Goal: Task Accomplishment & Management: Use online tool/utility

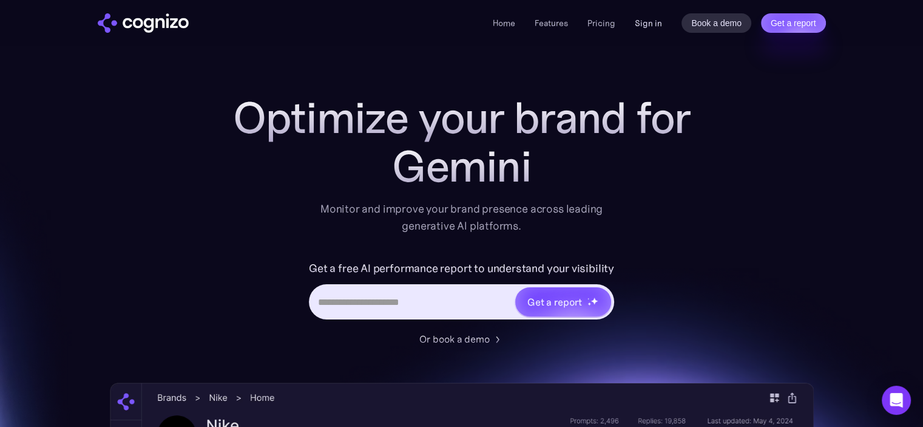
click at [655, 24] on link "Sign in" at bounding box center [648, 23] width 27 height 15
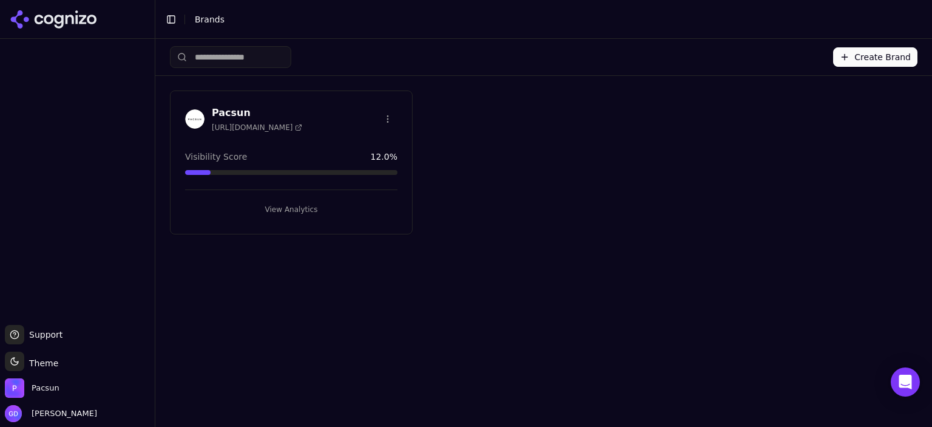
click at [49, 18] on icon at bounding box center [54, 19] width 88 height 18
click at [295, 125] on icon at bounding box center [298, 127] width 7 height 7
click at [305, 209] on button "View Analytics" at bounding box center [291, 209] width 212 height 19
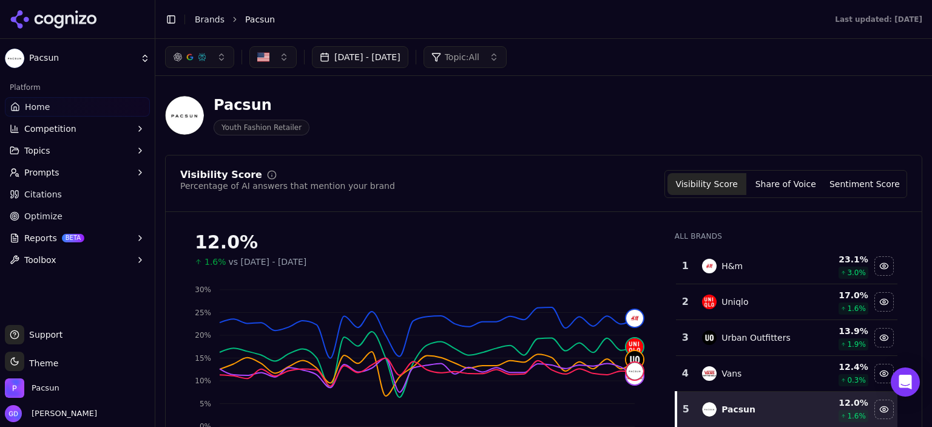
click at [214, 61] on button "button" at bounding box center [199, 57] width 69 height 22
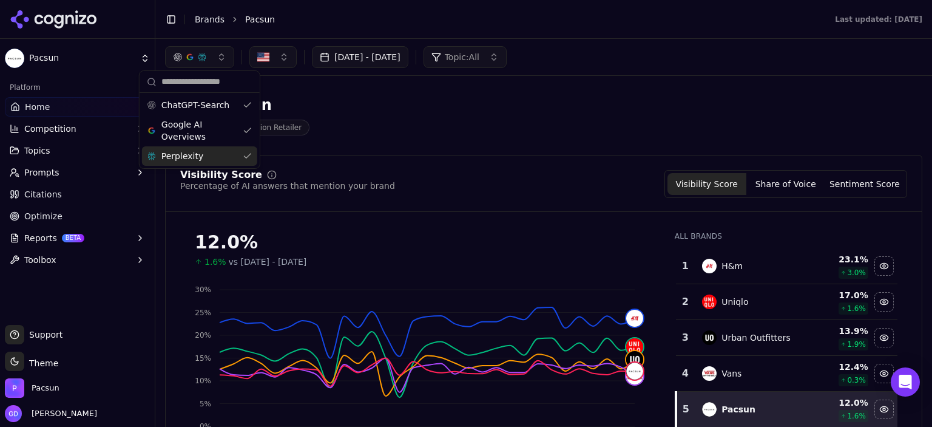
click at [228, 157] on div "Perplexity" at bounding box center [199, 155] width 115 height 19
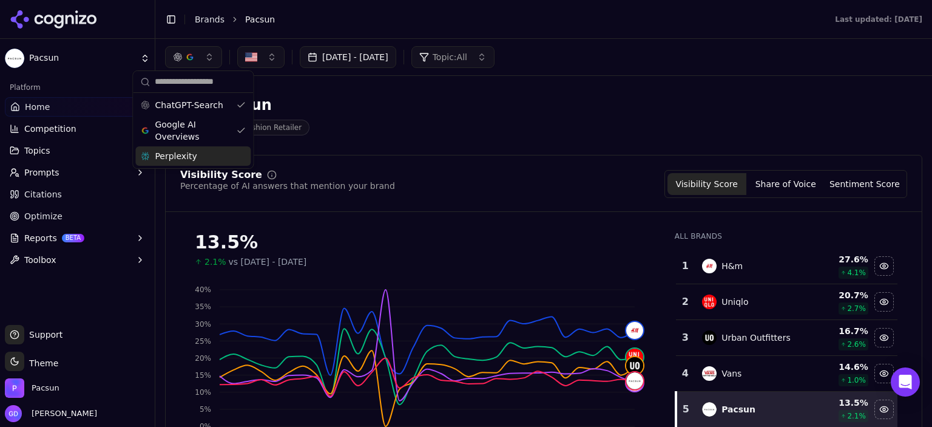
click at [230, 151] on div "Perplexity" at bounding box center [192, 155] width 115 height 19
